Goal: Information Seeking & Learning: Learn about a topic

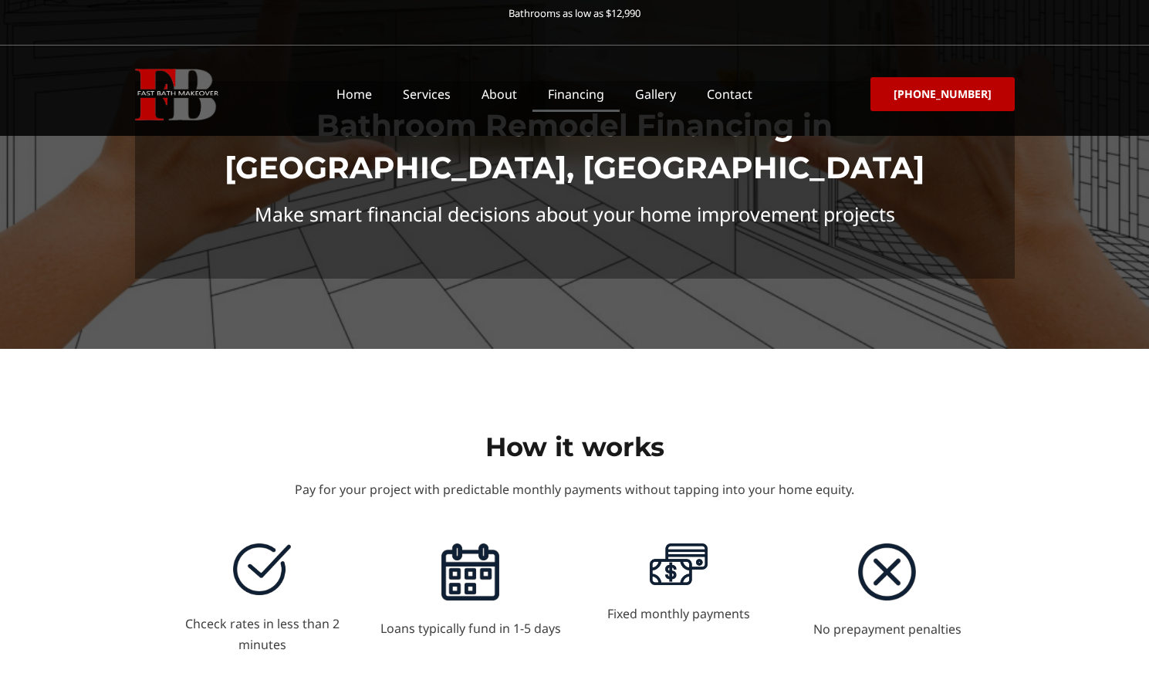
scroll to position [62, 0]
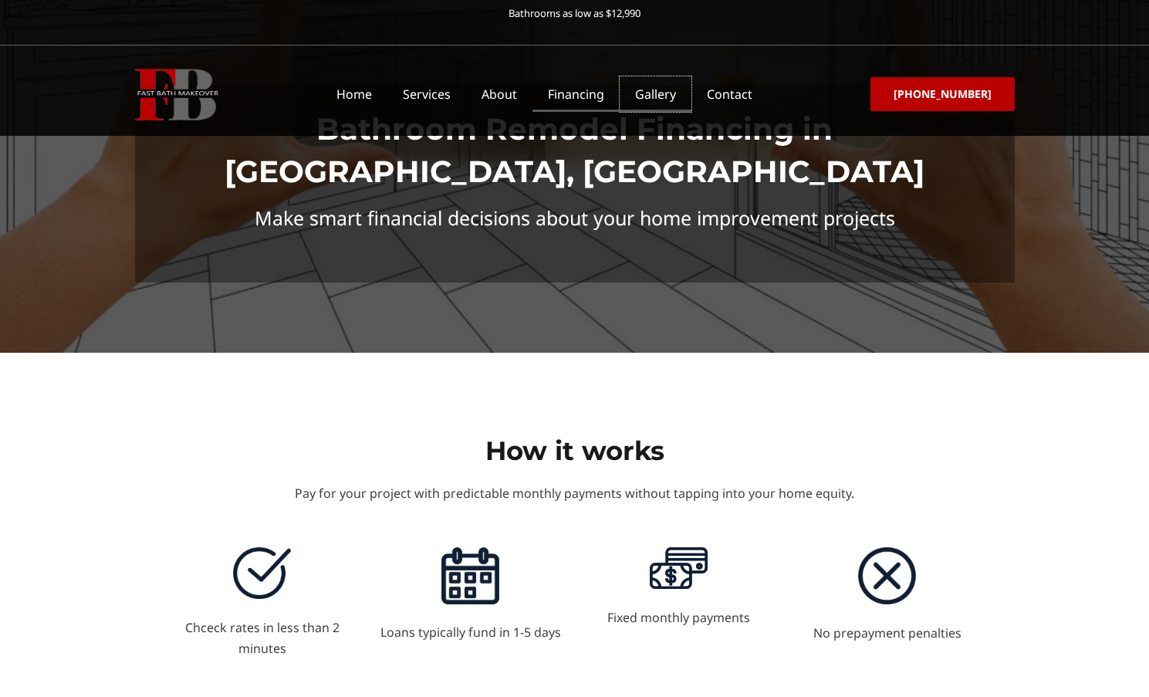
click at [675, 100] on link "Gallery" at bounding box center [655, 93] width 72 height 35
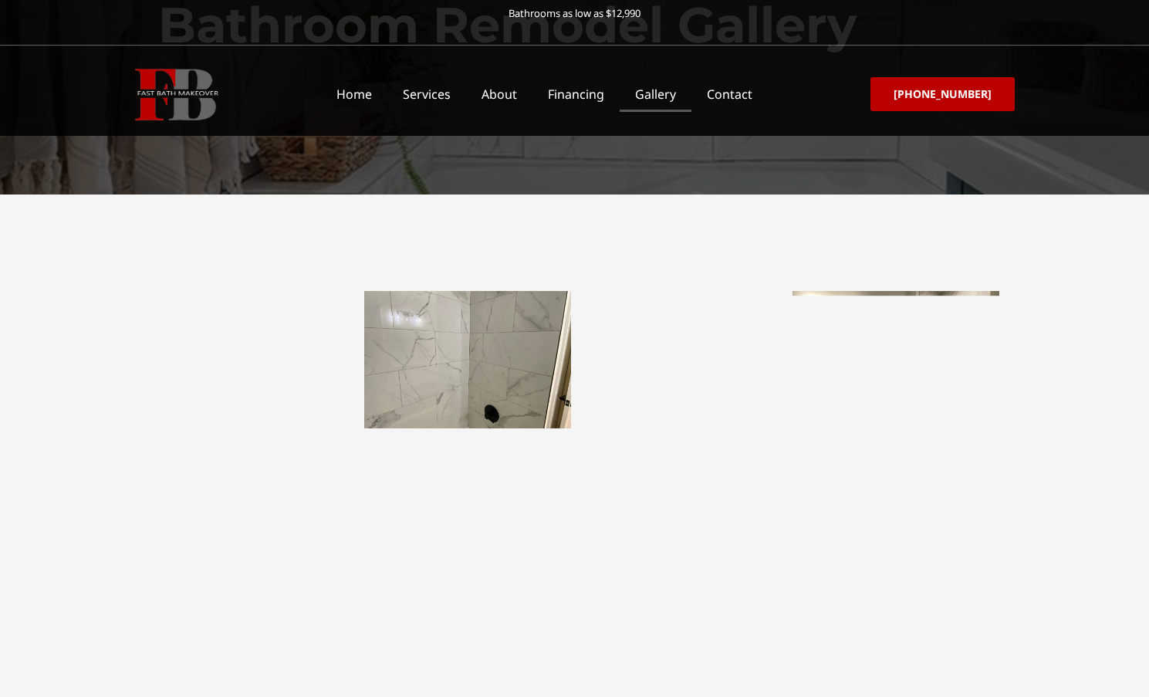
scroll to position [227, 0]
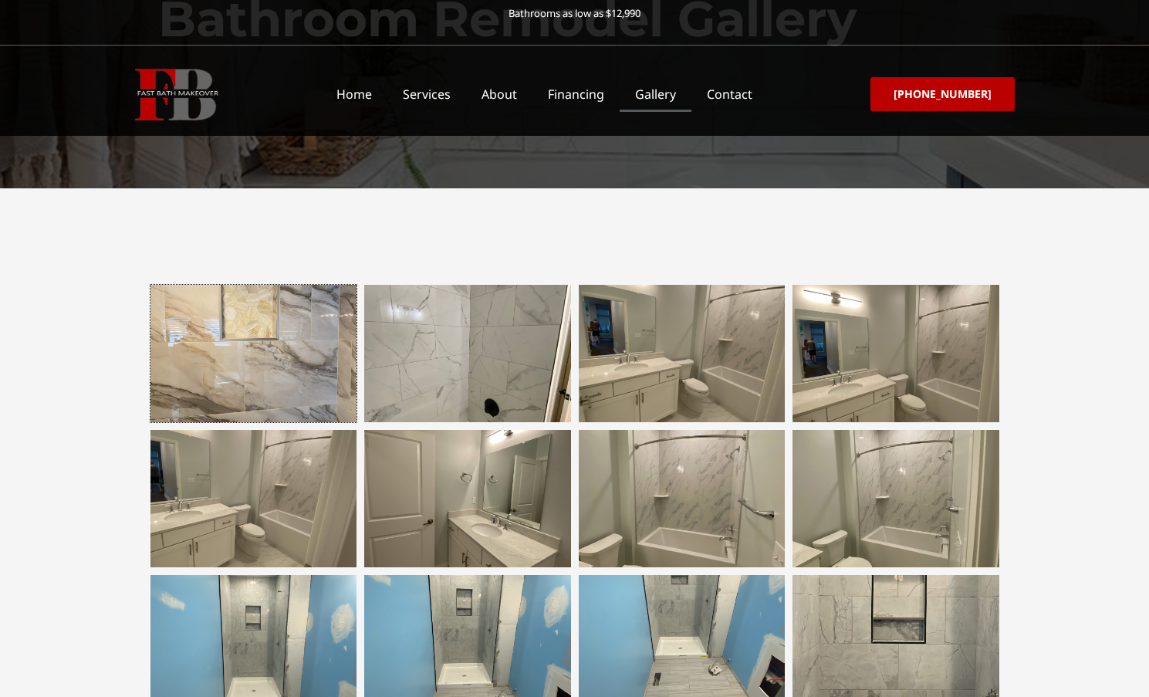
click at [282, 352] on div at bounding box center [253, 353] width 207 height 137
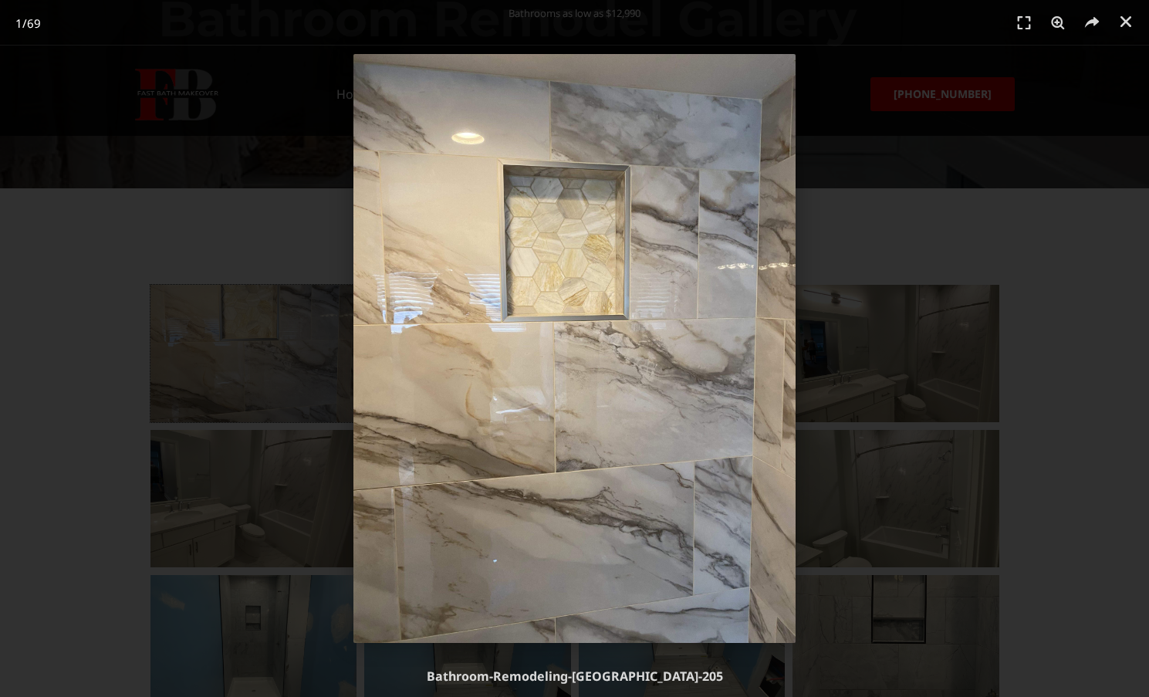
click at [845, 371] on div "1 / 69" at bounding box center [574, 348] width 1041 height 589
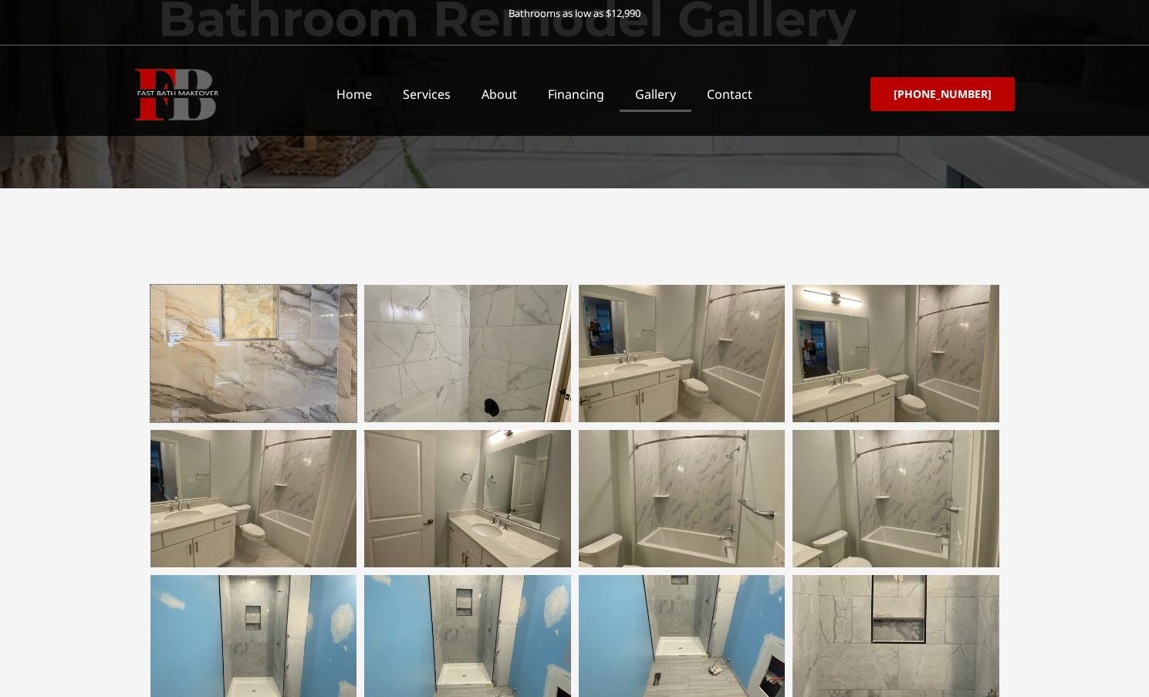
click at [264, 358] on div at bounding box center [253, 353] width 207 height 137
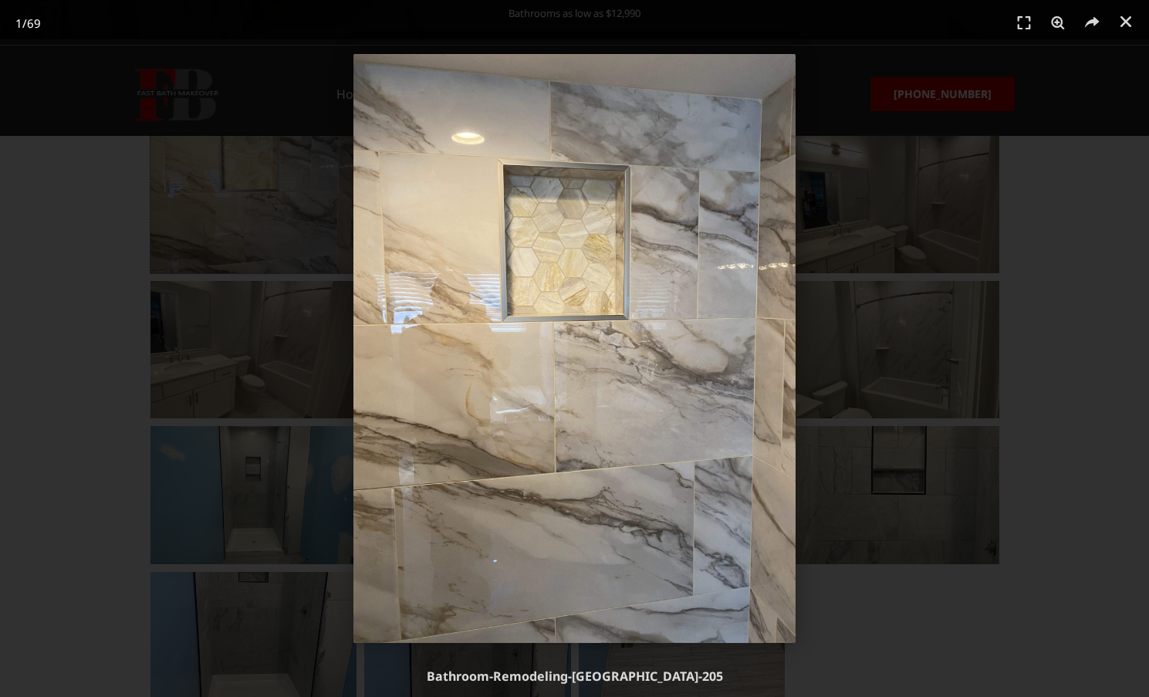
scroll to position [376, 0]
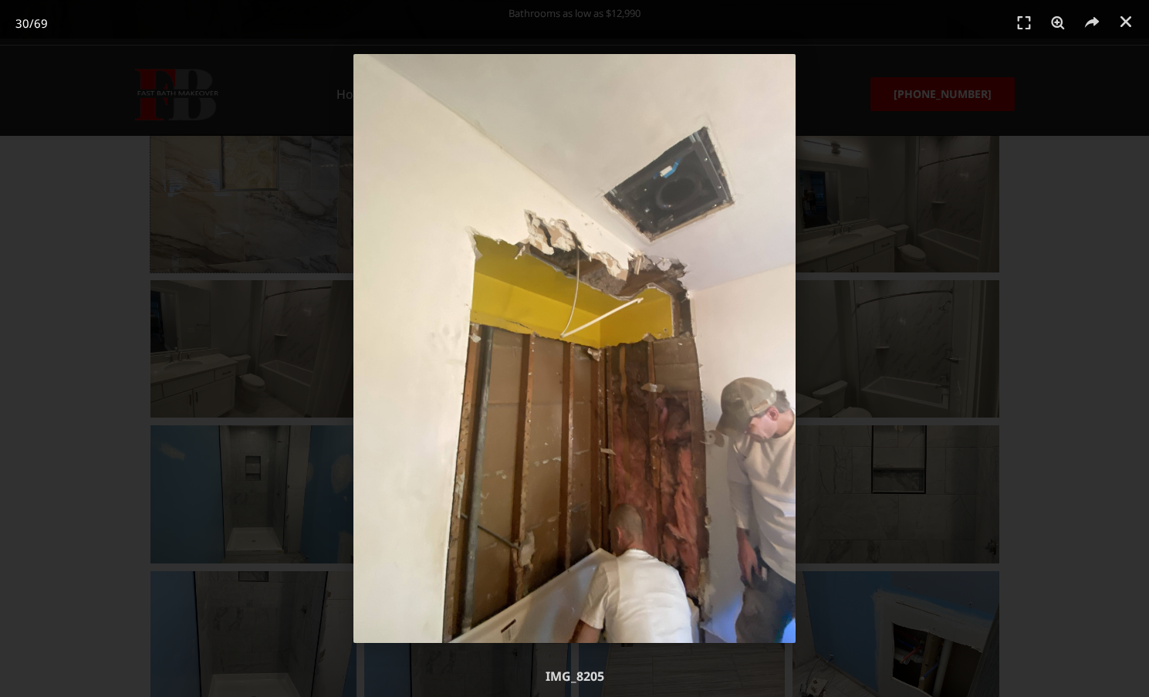
click at [1045, 279] on div "30 / 69" at bounding box center [574, 348] width 1041 height 589
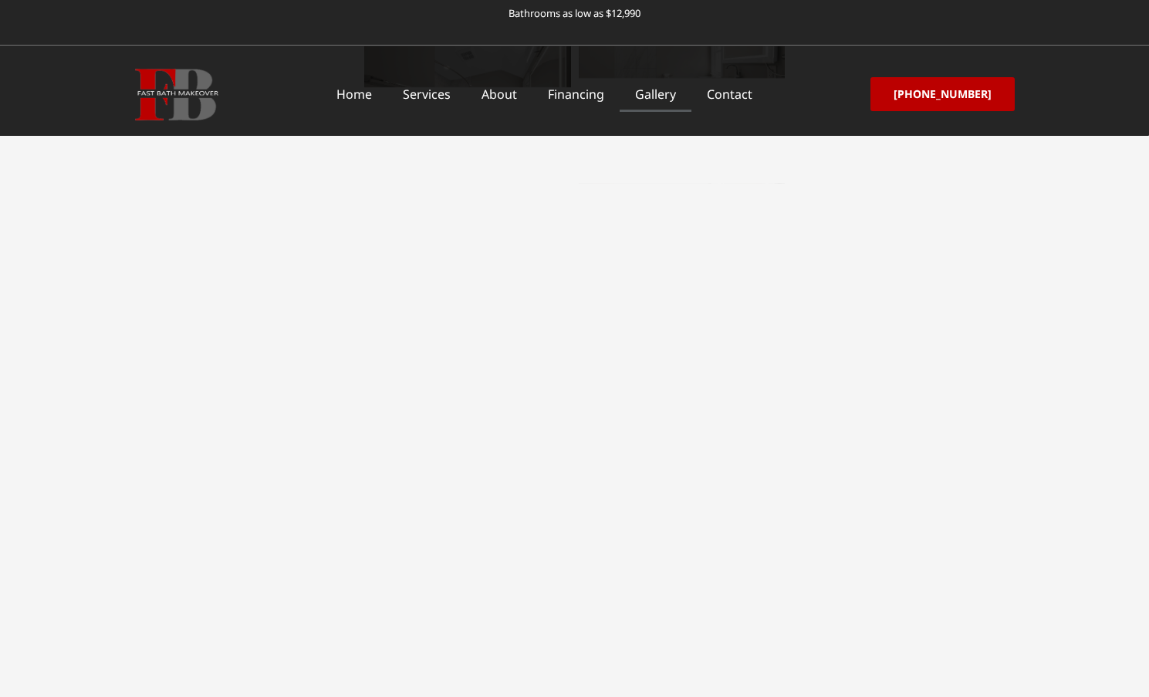
scroll to position [2209, 0]
